Goal: Understand process/instructions: Learn about a topic

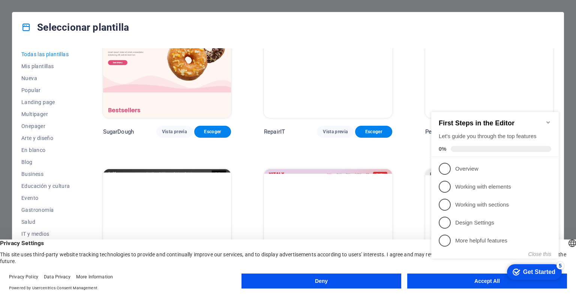
scroll to position [162, 0]
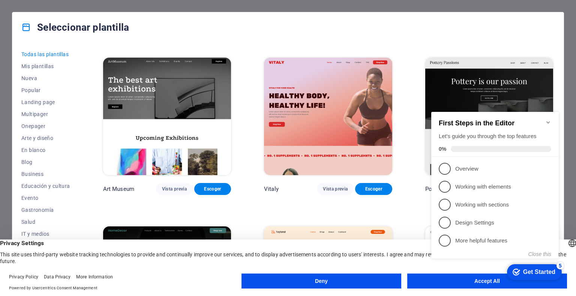
click div "checkmark Get Started 5 First Steps in the Editor Let's guide you through the t…"
click at [549, 121] on icon "Minimize checklist" at bounding box center [547, 122] width 3 height 2
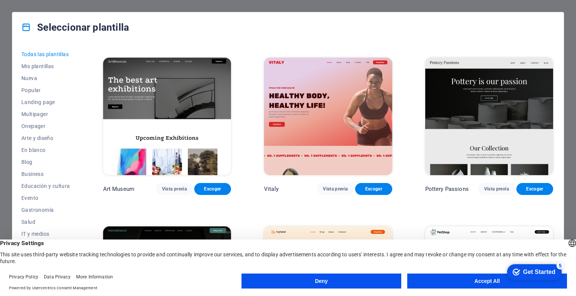
click at [489, 283] on button "Accept All" at bounding box center [487, 281] width 160 height 15
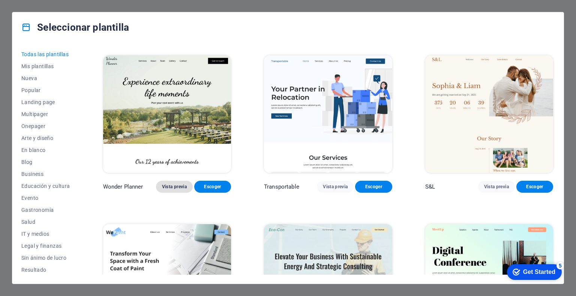
scroll to position [461, 0]
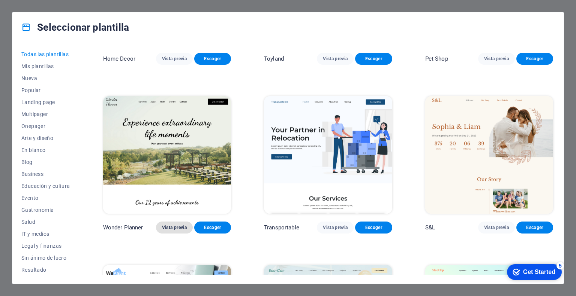
click at [178, 227] on span "Vista previa" at bounding box center [174, 228] width 25 height 6
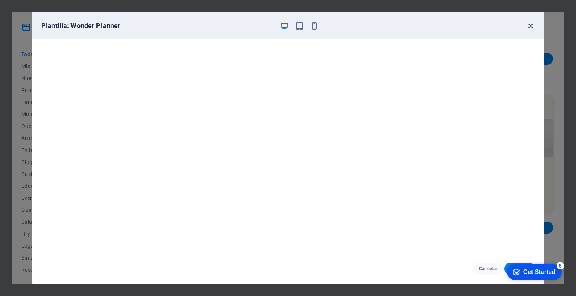
click at [529, 25] on icon "button" at bounding box center [530, 26] width 9 height 9
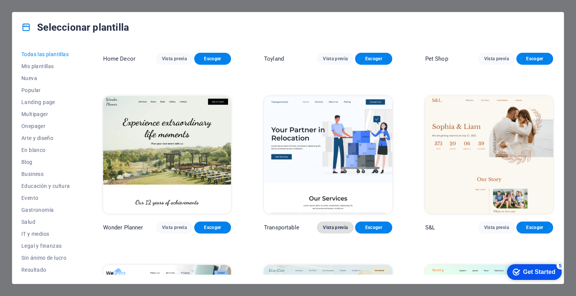
click at [337, 226] on span "Vista previa" at bounding box center [335, 228] width 25 height 6
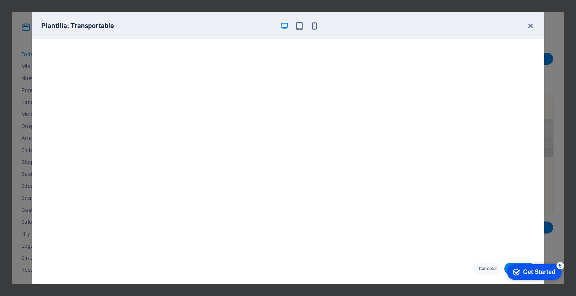
click at [529, 25] on icon "button" at bounding box center [530, 26] width 9 height 9
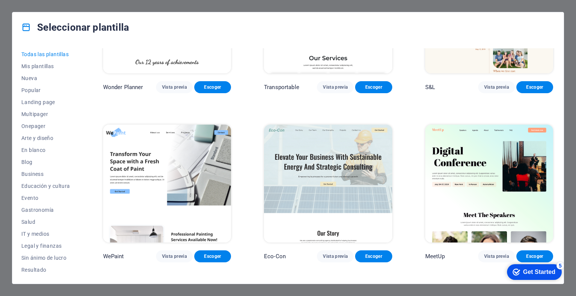
scroll to position [611, 0]
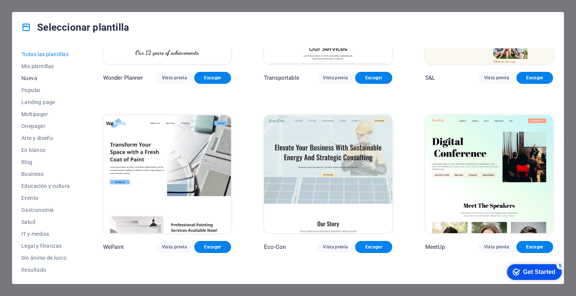
click at [32, 79] on span "Nueva" at bounding box center [45, 78] width 49 height 6
click at [24, 78] on span "Nueva" at bounding box center [45, 78] width 49 height 6
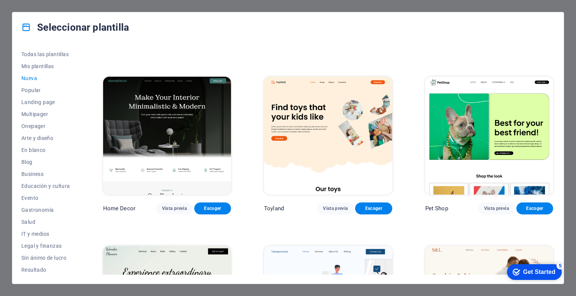
scroll to position [461, 0]
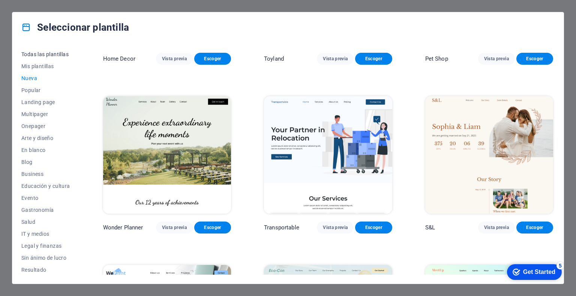
click at [39, 52] on span "Todas las plantillas" at bounding box center [45, 54] width 49 height 6
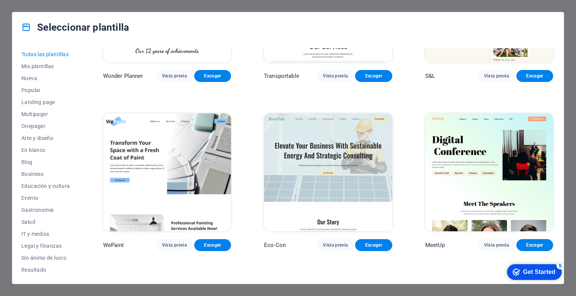
scroll to position [661, 0]
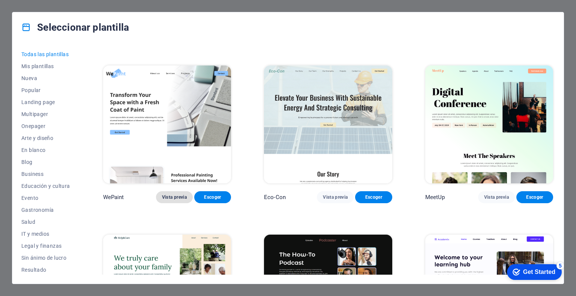
click at [174, 196] on span "Vista previa" at bounding box center [174, 197] width 25 height 6
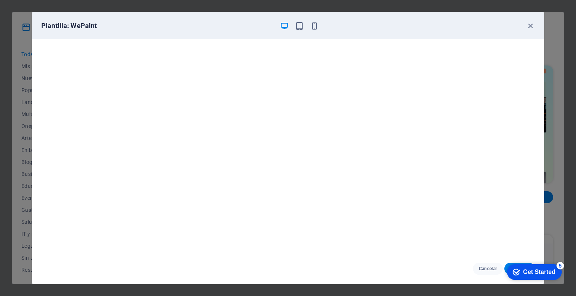
drag, startPoint x: 530, startPoint y: 26, endPoint x: 524, endPoint y: 26, distance: 6.0
click at [530, 26] on icon "button" at bounding box center [530, 26] width 9 height 9
